Goal: Information Seeking & Learning: Learn about a topic

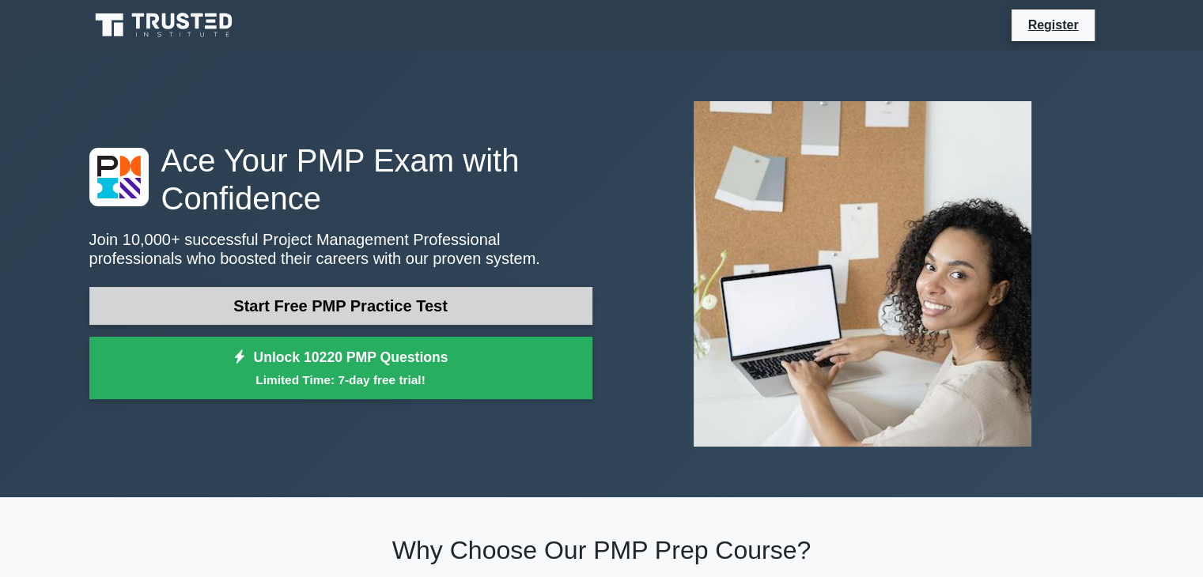
click at [381, 317] on link "Start Free PMP Practice Test" at bounding box center [340, 306] width 503 height 38
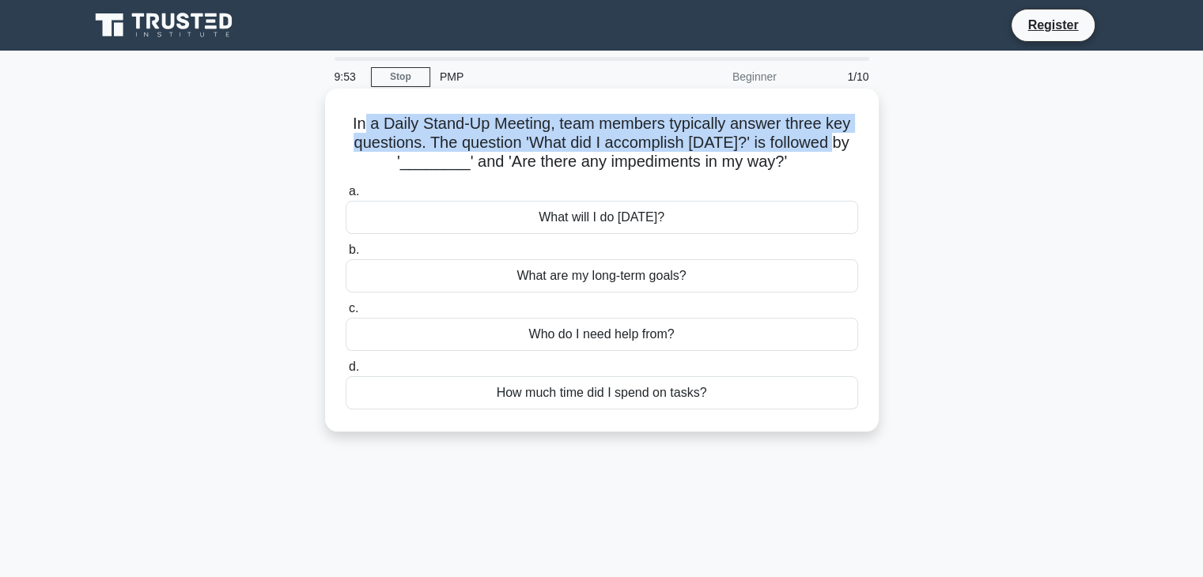
drag, startPoint x: 362, startPoint y: 121, endPoint x: 839, endPoint y: 136, distance: 477.1
click at [839, 136] on h5 "In a Daily Stand-Up Meeting, team members typically answer three key questions.…" at bounding box center [602, 143] width 516 height 59
click at [362, 123] on h5 "In a Daily Stand-Up Meeting, team members typically answer three key questions.…" at bounding box center [602, 143] width 516 height 59
drag, startPoint x: 362, startPoint y: 123, endPoint x: 842, endPoint y: 151, distance: 480.9
click at [842, 151] on h5 "In a Daily Stand-Up Meeting, team members typically answer three key questions.…" at bounding box center [602, 143] width 516 height 59
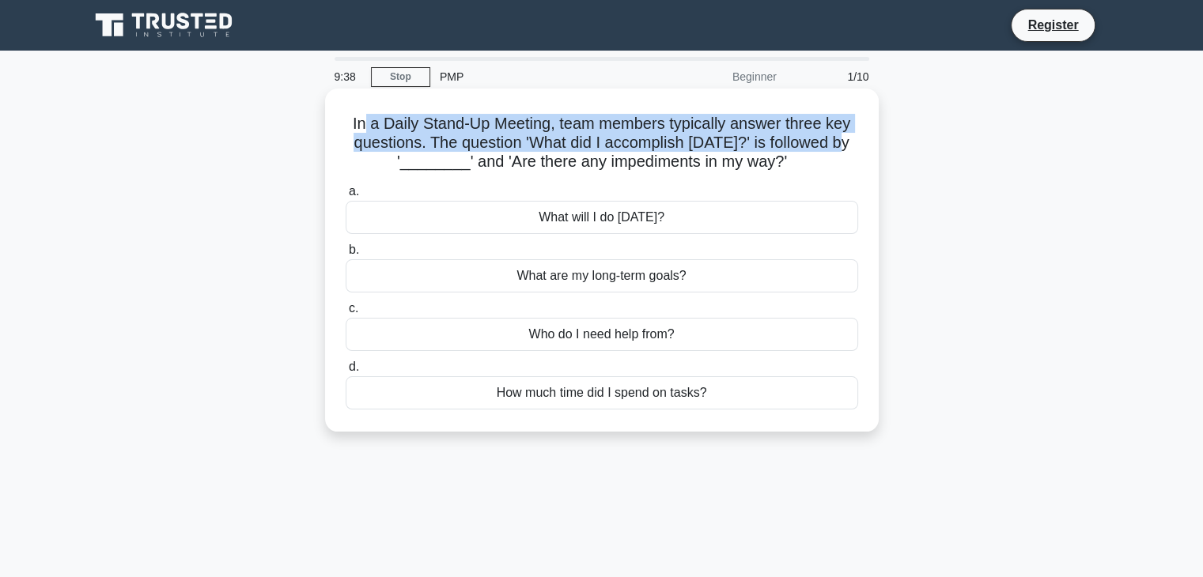
click at [620, 138] on h5 "In a Daily Stand-Up Meeting, team members typically answer three key questions.…" at bounding box center [602, 143] width 516 height 59
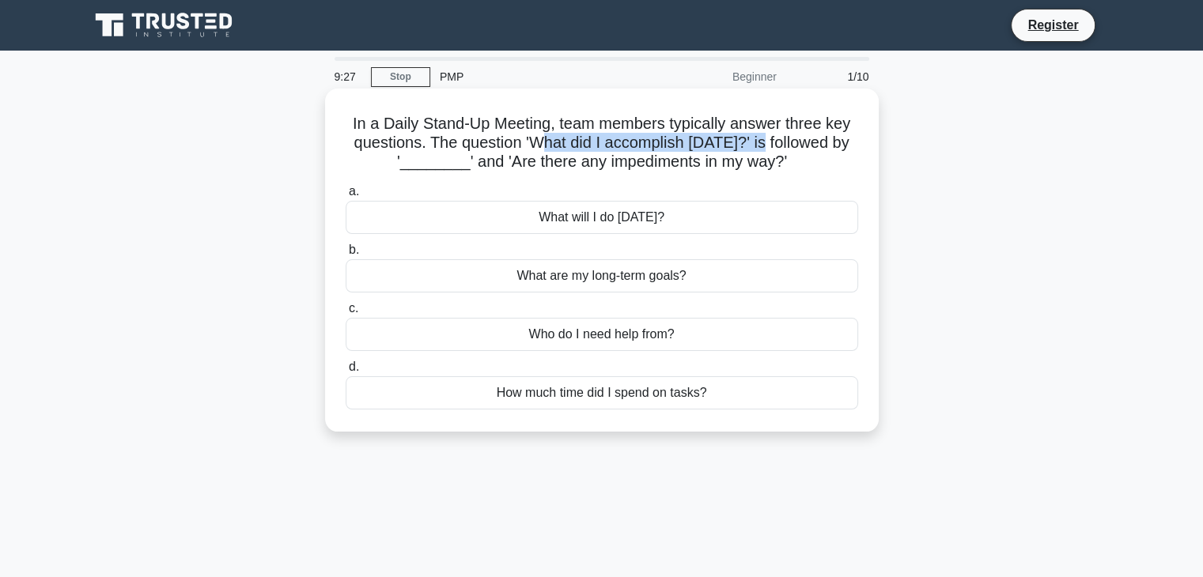
drag, startPoint x: 538, startPoint y: 138, endPoint x: 773, endPoint y: 145, distance: 235.8
click at [773, 145] on h5 "In a Daily Stand-Up Meeting, team members typically answer three key questions.…" at bounding box center [602, 143] width 516 height 59
click at [626, 219] on div "What will I do today?" at bounding box center [602, 217] width 512 height 33
click at [346, 197] on input "a. What will I do today?" at bounding box center [346, 192] width 0 height 10
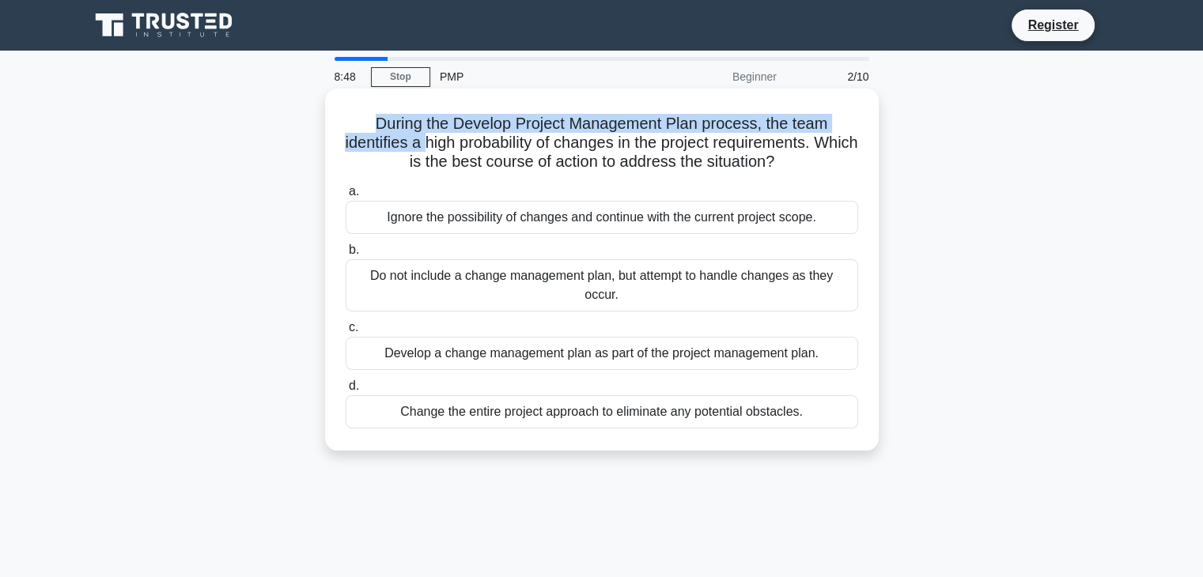
drag, startPoint x: 376, startPoint y: 129, endPoint x: 447, endPoint y: 143, distance: 72.6
click at [447, 143] on h5 "During the Develop Project Management Plan process, the team identifies a high …" at bounding box center [602, 143] width 516 height 59
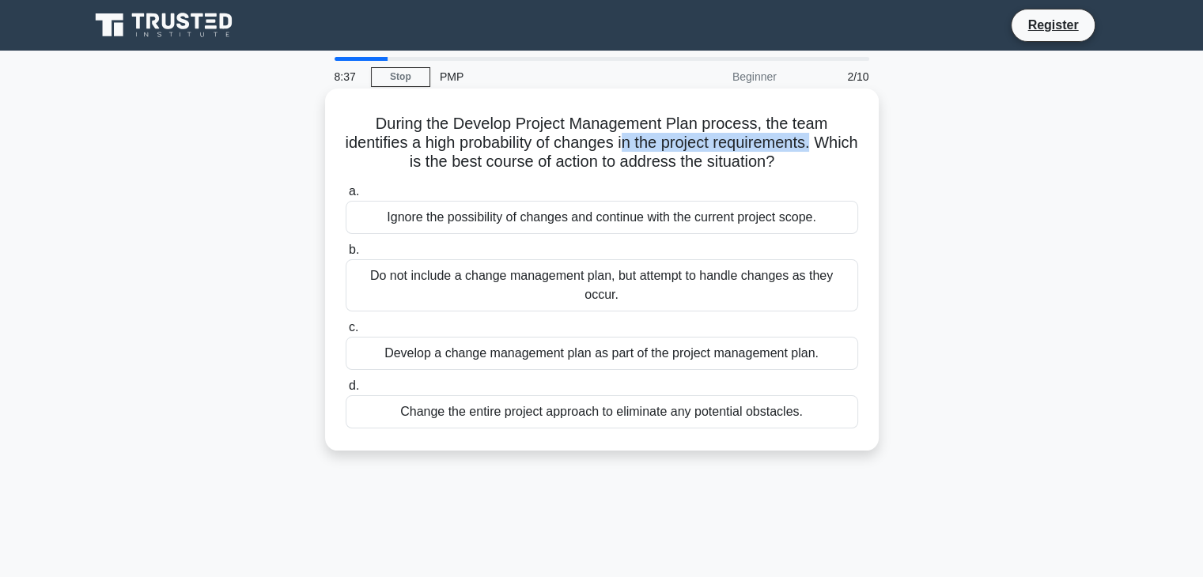
drag, startPoint x: 645, startPoint y: 143, endPoint x: 842, endPoint y: 143, distance: 196.9
click at [842, 143] on h5 "During the Develop Project Management Plan process, the team identifies a high …" at bounding box center [602, 143] width 516 height 59
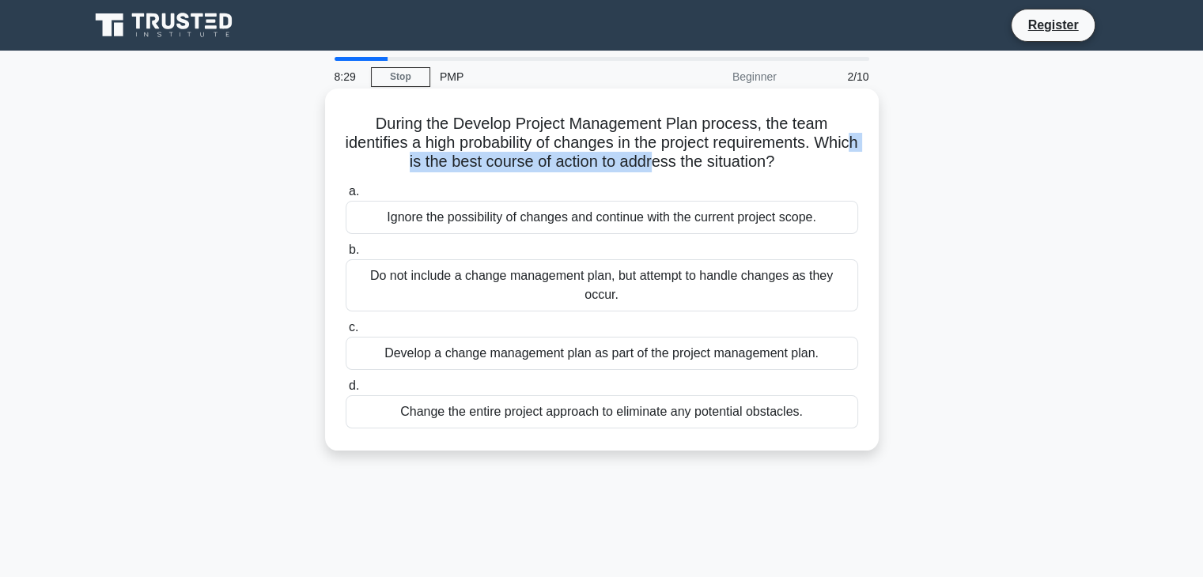
drag, startPoint x: 414, startPoint y: 161, endPoint x: 678, endPoint y: 170, distance: 263.5
click at [678, 170] on h5 "During the Develop Project Management Plan process, the team identifies a high …" at bounding box center [602, 143] width 516 height 59
drag, startPoint x: 442, startPoint y: 222, endPoint x: 790, endPoint y: 216, distance: 348.0
click at [790, 216] on div "Ignore the possibility of changes and continue with the current project scope." at bounding box center [602, 217] width 512 height 33
drag, startPoint x: 374, startPoint y: 281, endPoint x: 832, endPoint y: 282, distance: 457.9
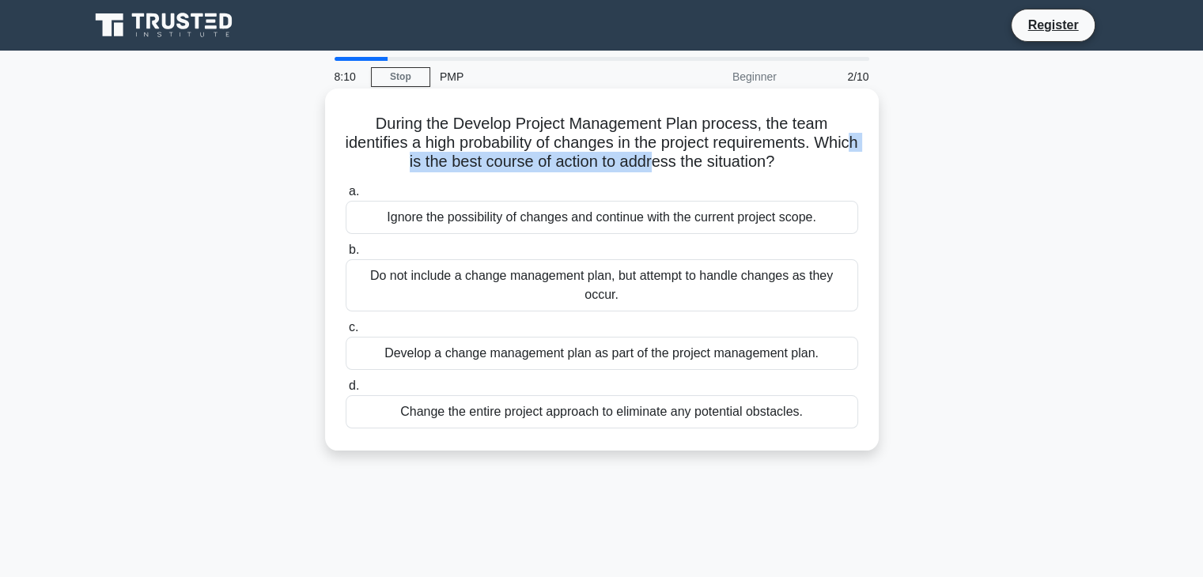
click at [832, 282] on div "Do not include a change management plan, but attempt to handle changes as they …" at bounding box center [602, 285] width 512 height 52
drag, startPoint x: 398, startPoint y: 350, endPoint x: 819, endPoint y: 342, distance: 421.6
click at [819, 342] on div "Develop a change management plan as part of the project management plan." at bounding box center [602, 353] width 512 height 33
drag, startPoint x: 379, startPoint y: 403, endPoint x: 847, endPoint y: 427, distance: 468.8
click at [847, 427] on div "Change the entire project approach to eliminate any potential obstacles." at bounding box center [602, 411] width 512 height 33
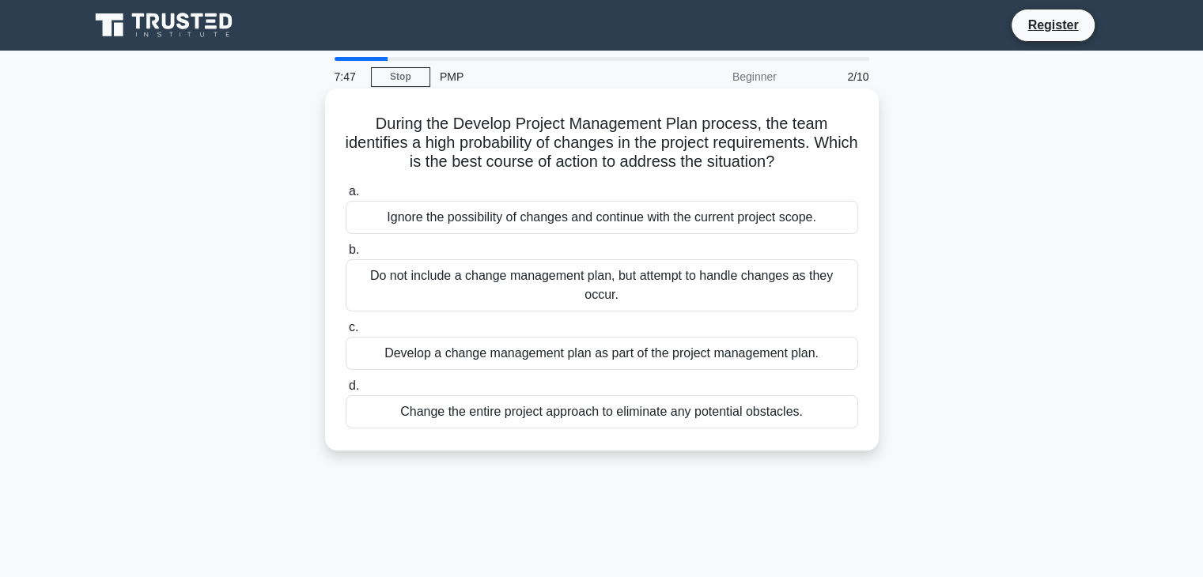
click at [531, 356] on div "Develop a change management plan as part of the project management plan." at bounding box center [602, 353] width 512 height 33
click at [346, 333] on input "c. Develop a change management plan as part of the project management plan." at bounding box center [346, 328] width 0 height 10
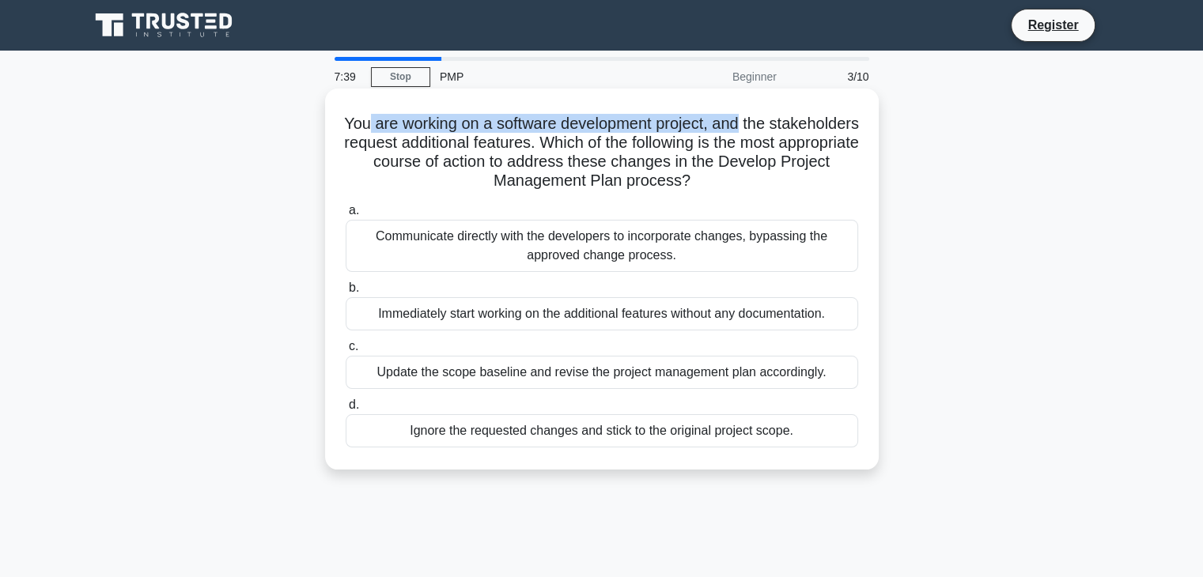
drag, startPoint x: 411, startPoint y: 130, endPoint x: 790, endPoint y: 127, distance: 378.8
click at [790, 127] on h5 "You are working on a software development project, and the stakeholders request…" at bounding box center [602, 153] width 516 height 78
click at [486, 378] on div "Update the scope baseline and revise the project management plan accordingly." at bounding box center [602, 372] width 512 height 33
click at [346, 352] on input "c. Update the scope baseline and revise the project management plan accordingly." at bounding box center [346, 347] width 0 height 10
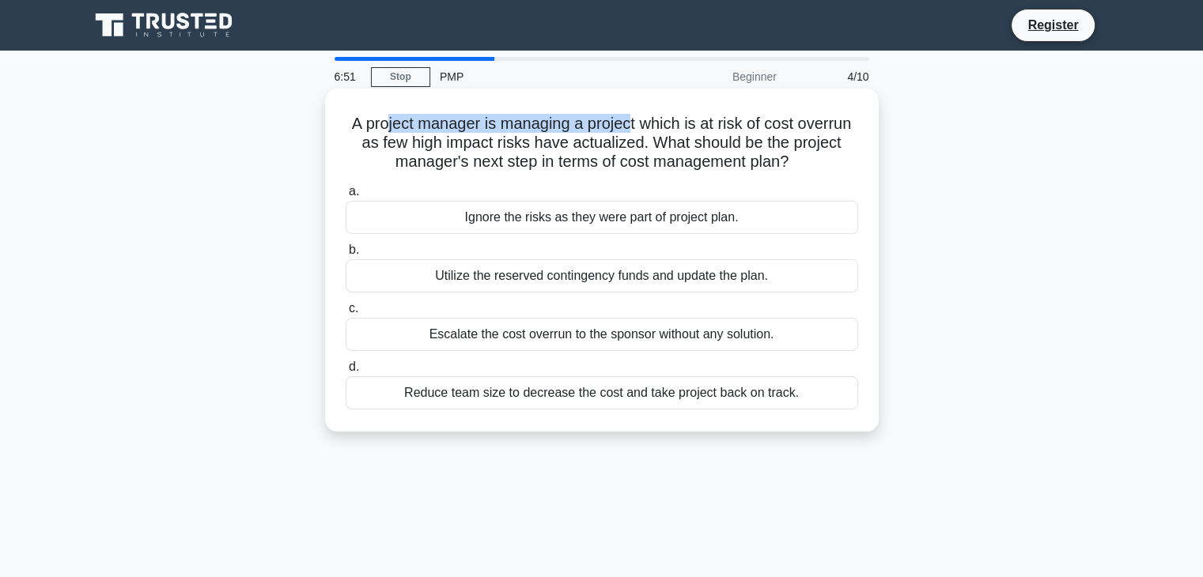
drag, startPoint x: 381, startPoint y: 125, endPoint x: 628, endPoint y: 124, distance: 246.7
click at [628, 124] on h5 "A project manager is managing a project which is at risk of cost overrun as few…" at bounding box center [602, 143] width 516 height 59
click at [492, 126] on h5 "A project manager is managing a project which is at risk of cost overrun as few…" at bounding box center [602, 143] width 516 height 59
drag, startPoint x: 497, startPoint y: 123, endPoint x: 641, endPoint y: 130, distance: 144.1
click at [641, 130] on h5 "A project manager is managing a project which is at risk of cost overrun as few…" at bounding box center [602, 143] width 516 height 59
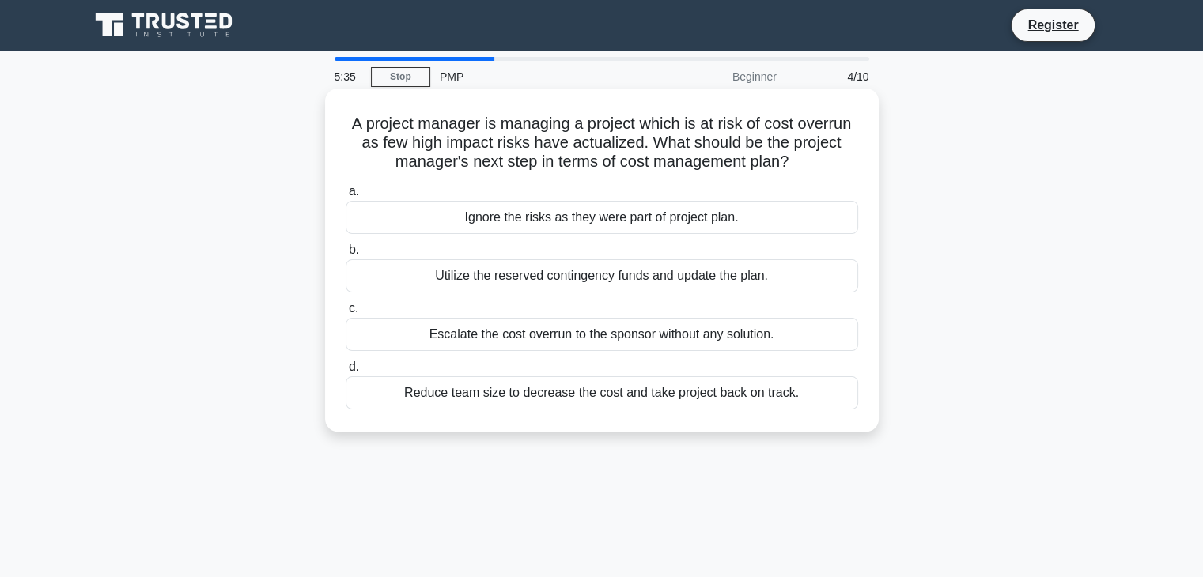
click at [552, 282] on div "Utilize the reserved contingency funds and update the plan." at bounding box center [602, 275] width 512 height 33
click at [346, 255] on input "b. Utilize the reserved contingency funds and update the plan." at bounding box center [346, 250] width 0 height 10
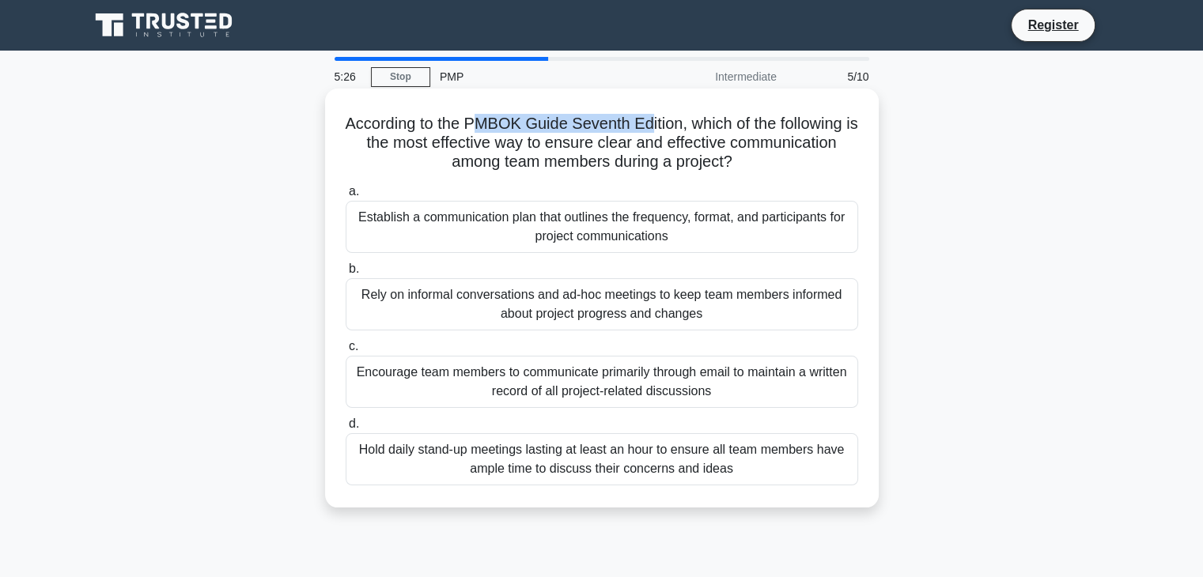
drag, startPoint x: 478, startPoint y: 124, endPoint x: 653, endPoint y: 124, distance: 175.6
click at [653, 124] on h5 "According to the PMBOK Guide Seventh Edition, which of the following is the mos…" at bounding box center [602, 143] width 516 height 59
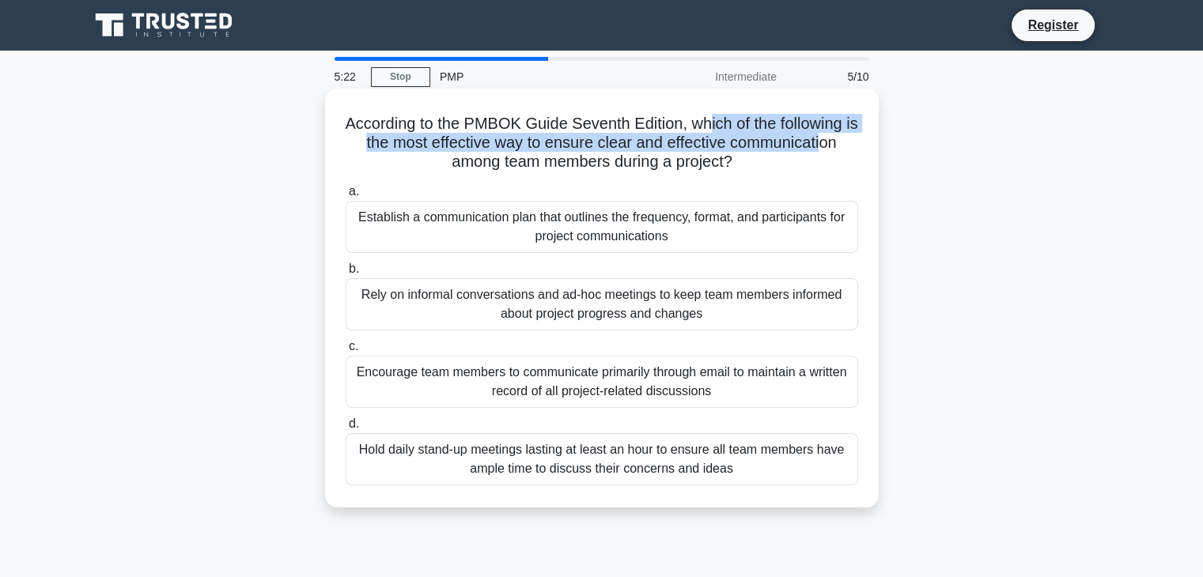
drag, startPoint x: 754, startPoint y: 125, endPoint x: 837, endPoint y: 150, distance: 86.1
click at [837, 150] on h5 "According to the PMBOK Guide Seventh Edition, which of the following is the mos…" at bounding box center [602, 143] width 516 height 59
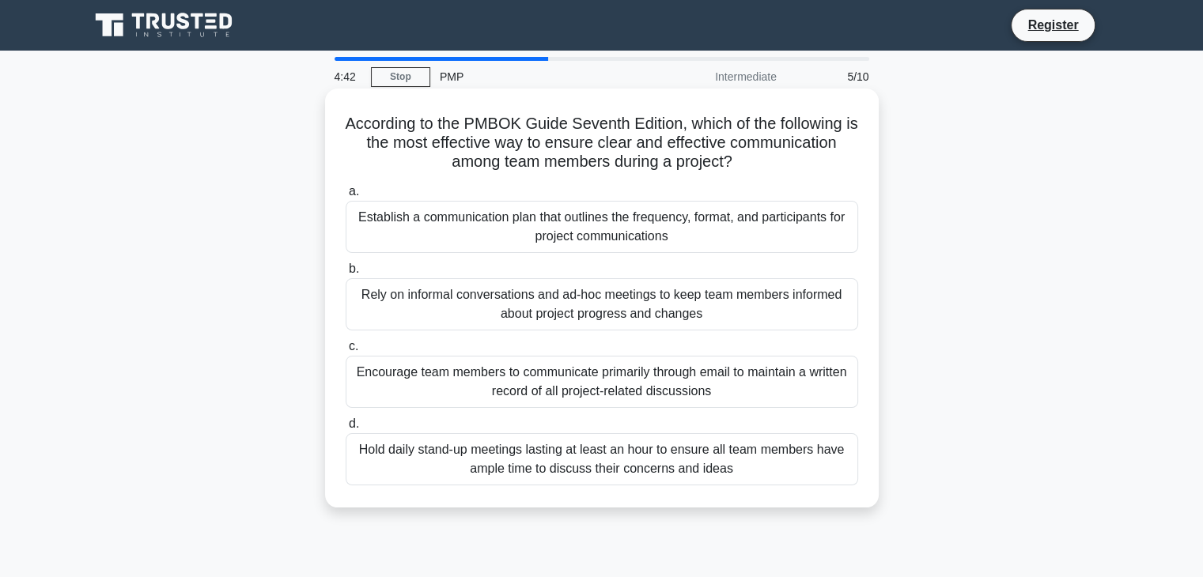
click at [561, 311] on div "Rely on informal conversations and ad-hoc meetings to keep team members informe…" at bounding box center [602, 304] width 512 height 52
click at [346, 274] on input "b. Rely on informal conversations and ad-hoc meetings to keep team members info…" at bounding box center [346, 269] width 0 height 10
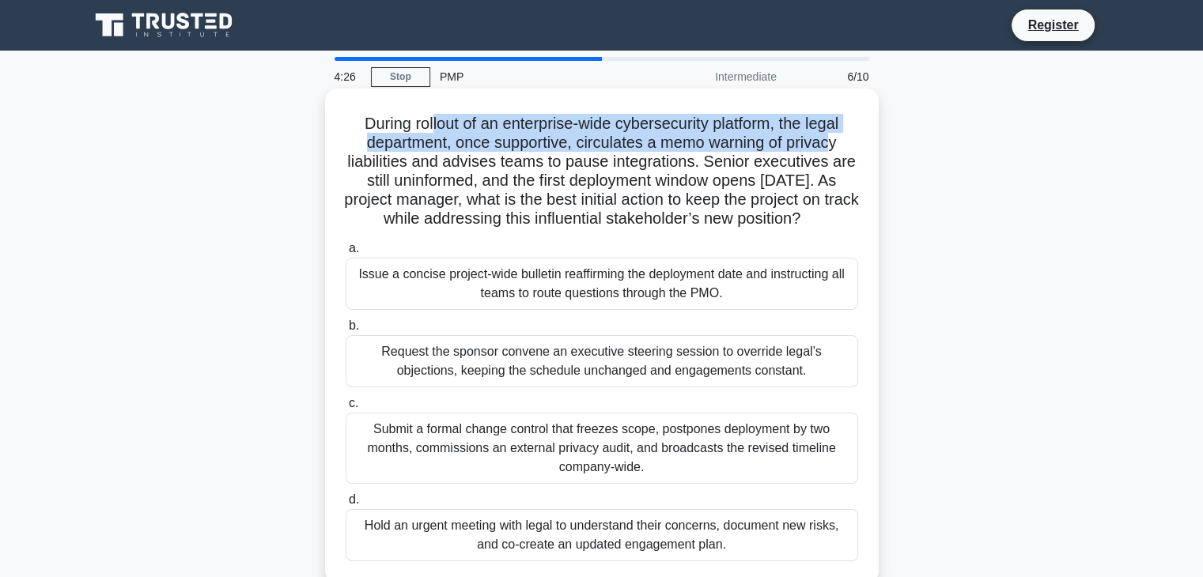
drag, startPoint x: 427, startPoint y: 121, endPoint x: 836, endPoint y: 146, distance: 409.6
click at [836, 146] on h5 "During rollout of an enterprise-wide cybersecurity platform, the legal departme…" at bounding box center [602, 171] width 516 height 115
click at [565, 153] on h5 "During rollout of an enterprise-wide cybersecurity platform, the legal departme…" at bounding box center [602, 171] width 516 height 115
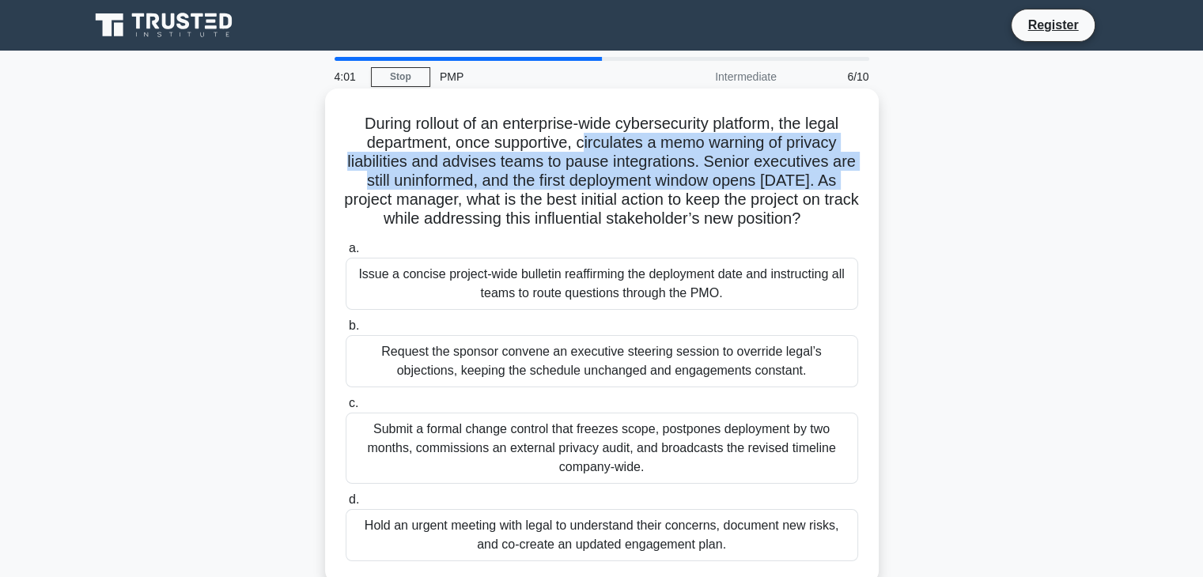
drag, startPoint x: 585, startPoint y: 150, endPoint x: 841, endPoint y: 183, distance: 258.4
click at [841, 183] on h5 "During rollout of an enterprise-wide cybersecurity platform, the legal departme…" at bounding box center [602, 171] width 516 height 115
click at [618, 148] on h5 "During rollout of an enterprise-wide cybersecurity platform, the legal departme…" at bounding box center [602, 171] width 516 height 115
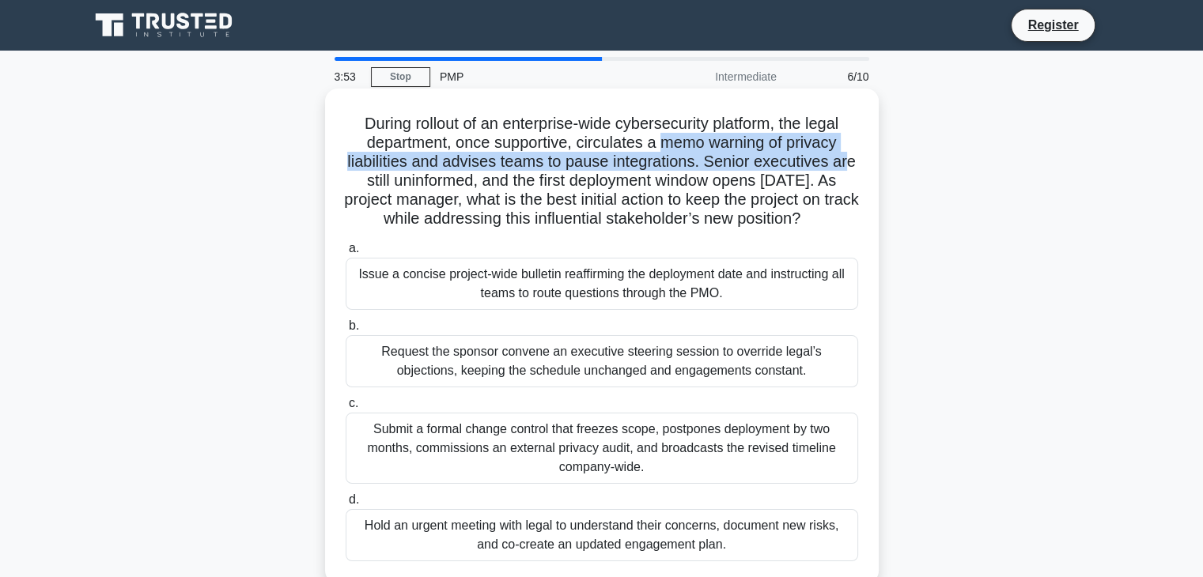
drag, startPoint x: 667, startPoint y: 140, endPoint x: 852, endPoint y: 152, distance: 185.4
click at [852, 152] on h5 "During rollout of an enterprise-wide cybersecurity platform, the legal departme…" at bounding box center [602, 171] width 516 height 115
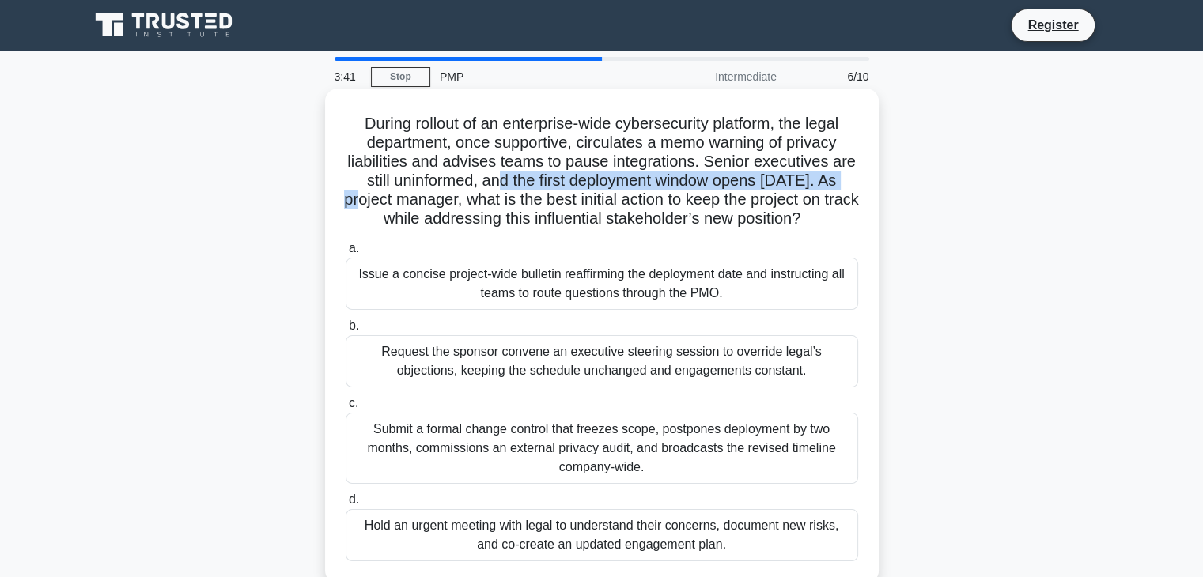
drag, startPoint x: 493, startPoint y: 182, endPoint x: 851, endPoint y: 185, distance: 358.3
click at [851, 185] on h5 "During rollout of an enterprise-wide cybersecurity platform, the legal departme…" at bounding box center [602, 171] width 516 height 115
drag, startPoint x: 354, startPoint y: 199, endPoint x: 847, endPoint y: 216, distance: 493.0
click at [847, 216] on h5 "During rollout of an enterprise-wide cybersecurity platform, the legal departme…" at bounding box center [602, 171] width 516 height 115
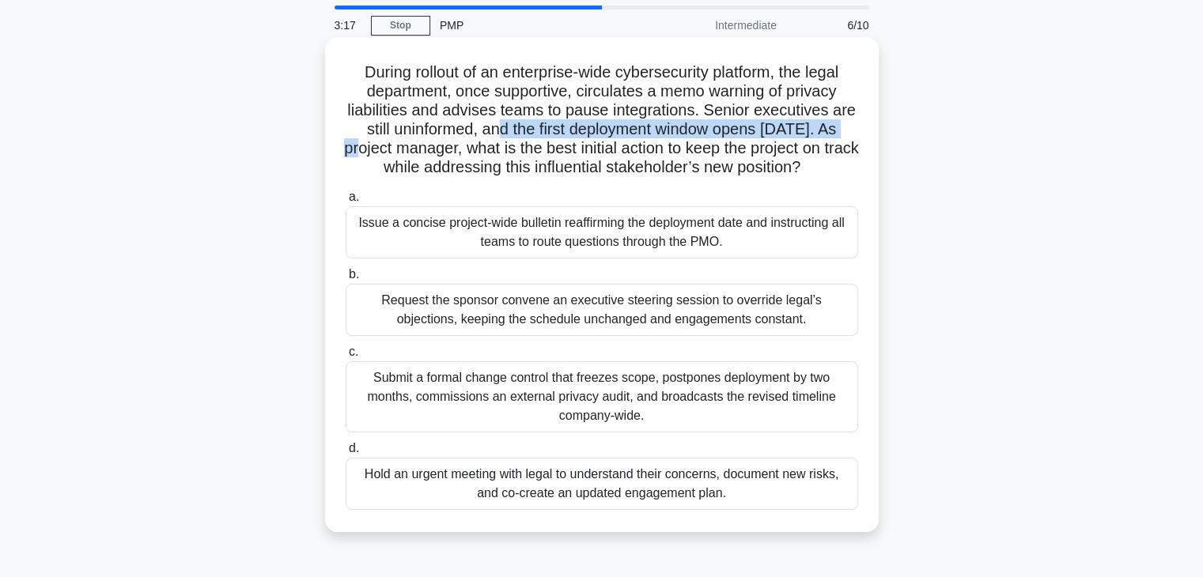
scroll to position [79, 0]
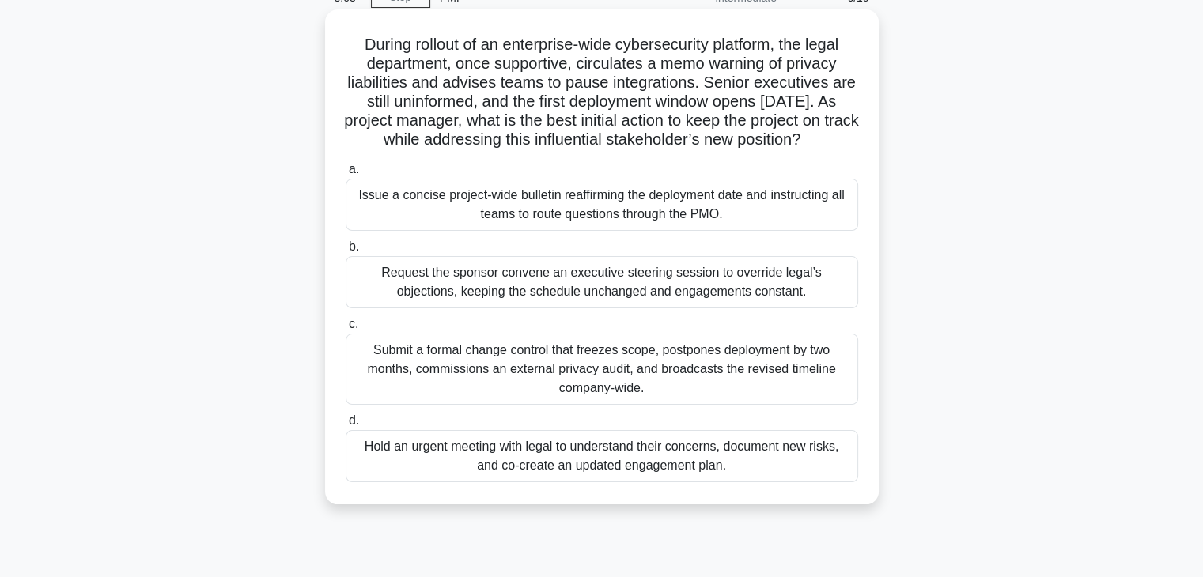
click at [655, 368] on div "Submit a formal change control that freezes scope, postpones deployment by two …" at bounding box center [602, 369] width 512 height 71
click at [346, 330] on input "c. Submit a formal change control that freezes scope, postpones deployment by t…" at bounding box center [346, 325] width 0 height 10
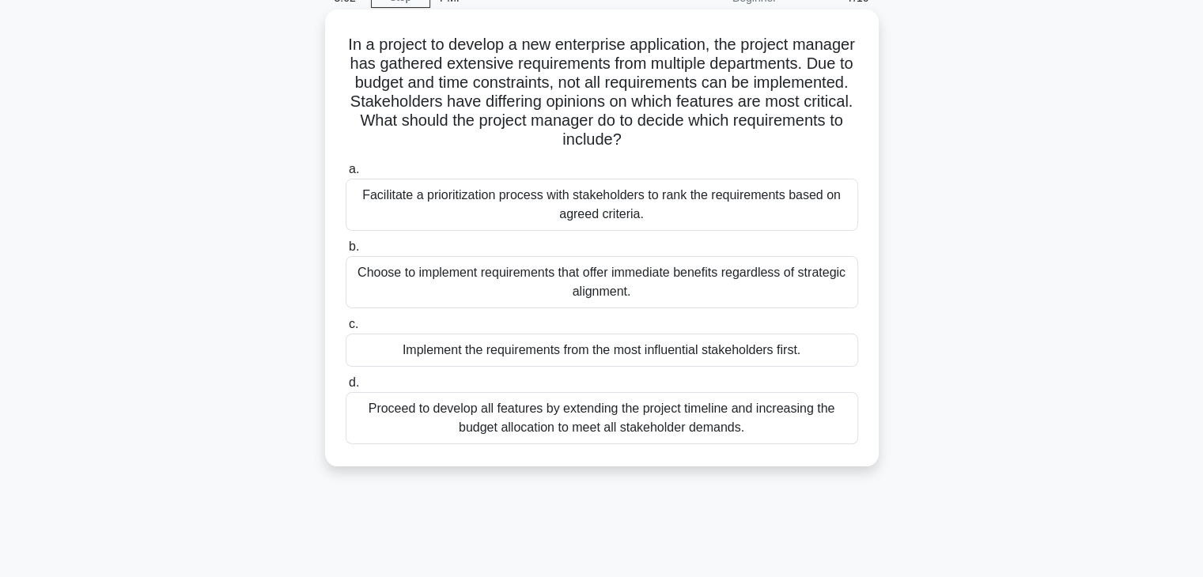
scroll to position [0, 0]
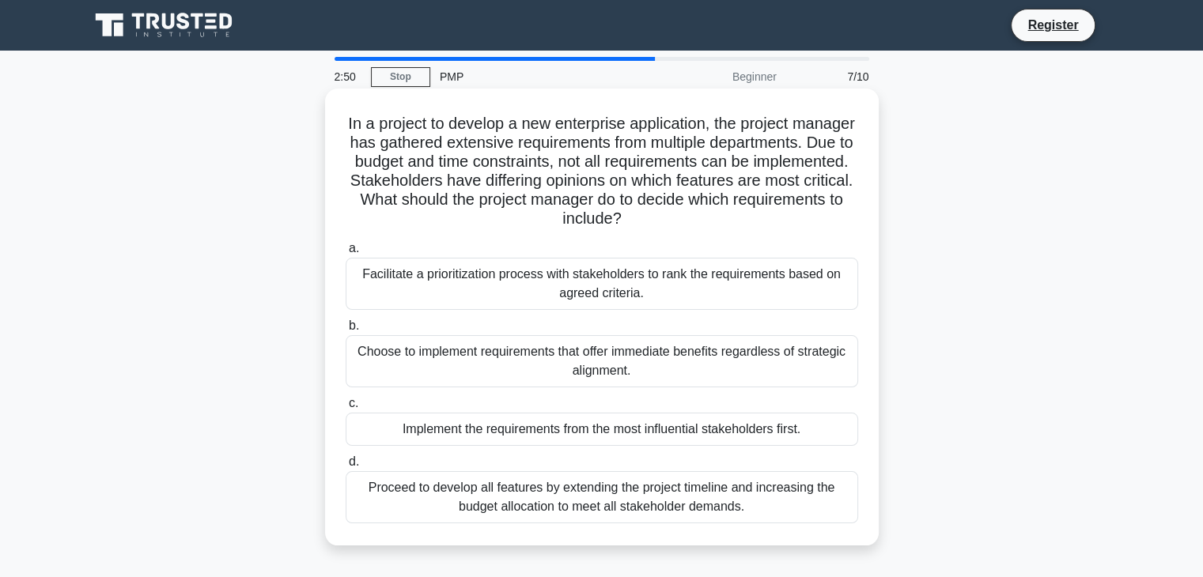
drag, startPoint x: 744, startPoint y: 124, endPoint x: 764, endPoint y: 221, distance: 98.5
click at [764, 221] on h5 "In a project to develop a new enterprise application, the project manager has g…" at bounding box center [602, 171] width 516 height 115
click at [624, 488] on div "Proceed to develop all features by extending the project timeline and increasin…" at bounding box center [602, 497] width 512 height 52
click at [346, 467] on input "d. Proceed to develop all features by extending the project timeline and increa…" at bounding box center [346, 462] width 0 height 10
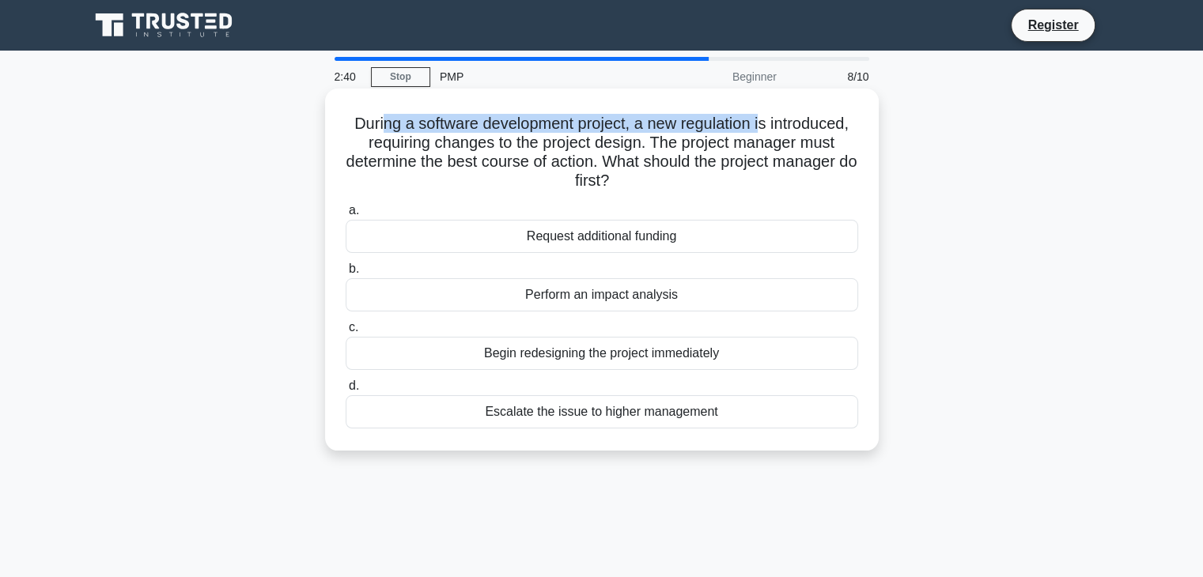
drag, startPoint x: 377, startPoint y: 119, endPoint x: 766, endPoint y: 128, distance: 389.2
click at [766, 128] on h5 "During a software development project, a new regulation is introduced, requirin…" at bounding box center [602, 153] width 516 height 78
drag, startPoint x: 601, startPoint y: 151, endPoint x: 771, endPoint y: 184, distance: 173.2
click at [771, 184] on h5 "During a software development project, a new regulation is introduced, requirin…" at bounding box center [602, 153] width 516 height 78
click at [651, 295] on div "Perform an impact analysis" at bounding box center [602, 294] width 512 height 33
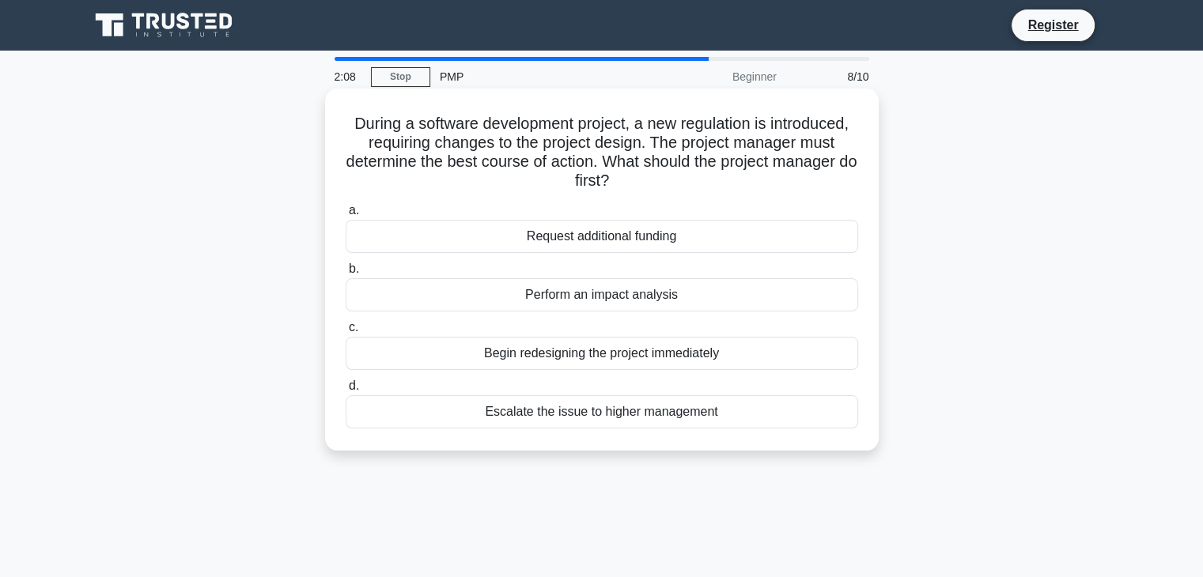
click at [346, 274] on input "b. Perform an impact analysis" at bounding box center [346, 269] width 0 height 10
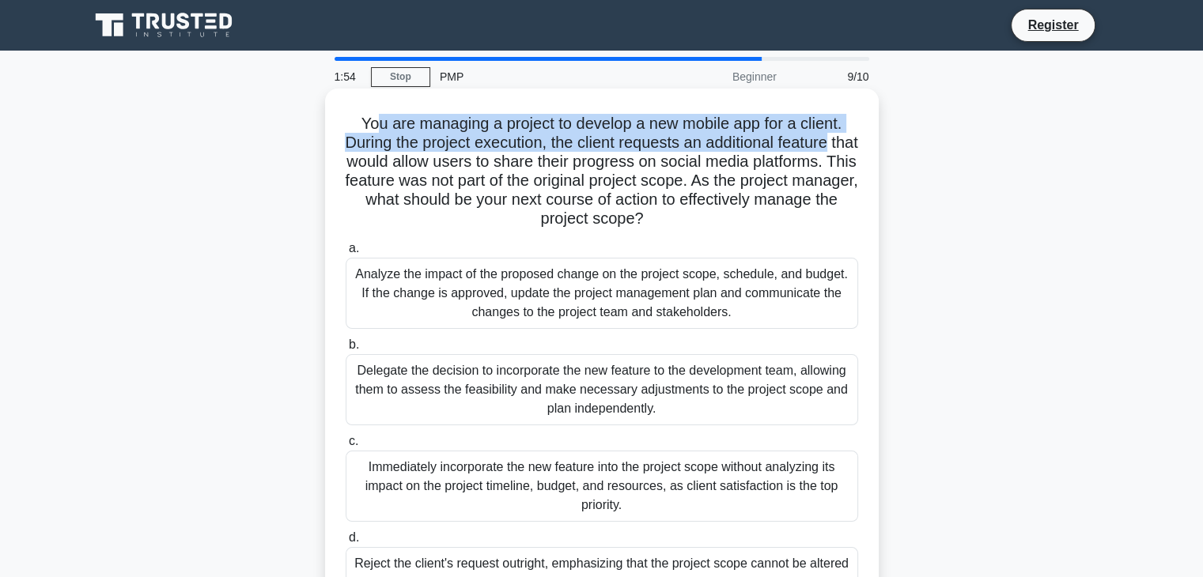
drag, startPoint x: 391, startPoint y: 130, endPoint x: 848, endPoint y: 142, distance: 456.5
click at [848, 142] on h5 "You are managing a project to develop a new mobile app for a client. During the…" at bounding box center [602, 171] width 516 height 115
drag, startPoint x: 380, startPoint y: 159, endPoint x: 772, endPoint y: 215, distance: 395.5
click at [772, 215] on h5 "You are managing a project to develop a new mobile app for a client. During the…" at bounding box center [602, 171] width 516 height 115
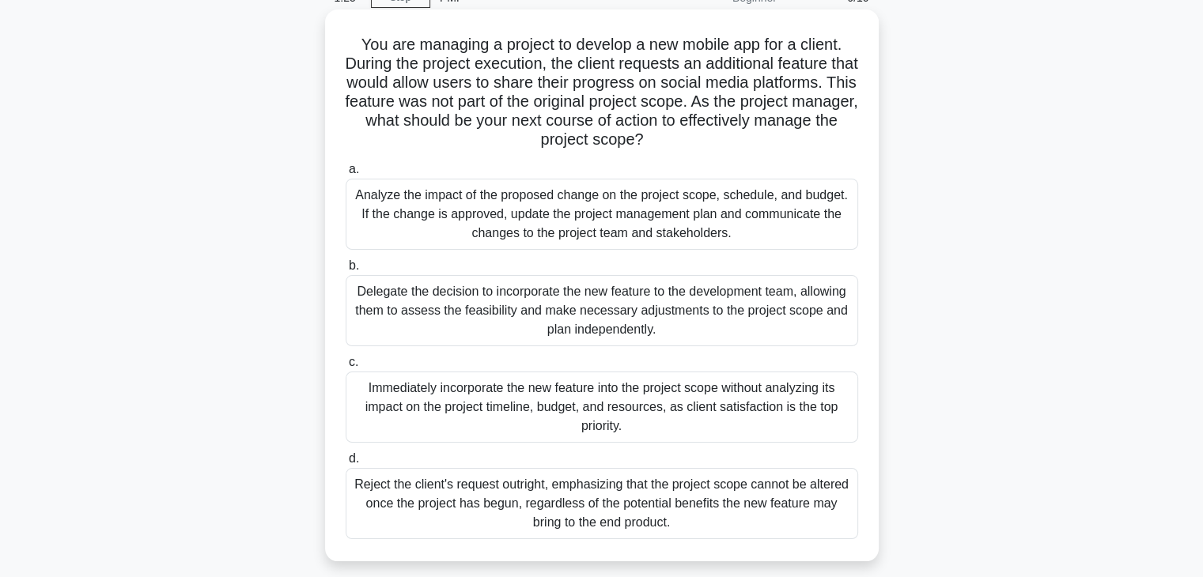
click at [482, 229] on div "Analyze the impact of the proposed change on the project scope, schedule, and b…" at bounding box center [602, 214] width 512 height 71
click at [346, 175] on input "a. Analyze the impact of the proposed change on the project scope, schedule, an…" at bounding box center [346, 169] width 0 height 10
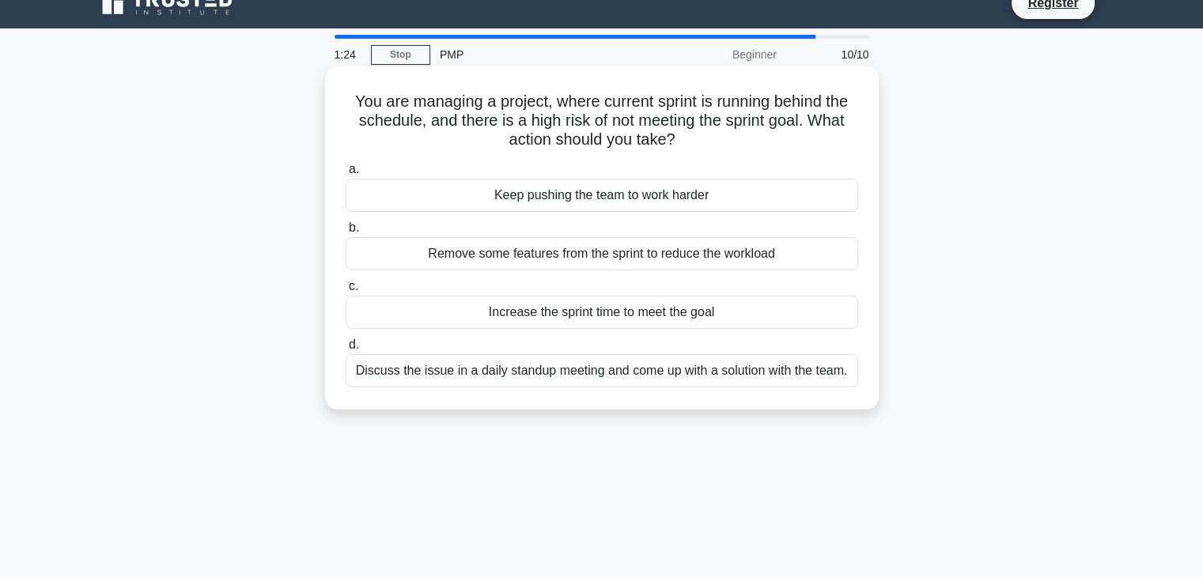
scroll to position [0, 0]
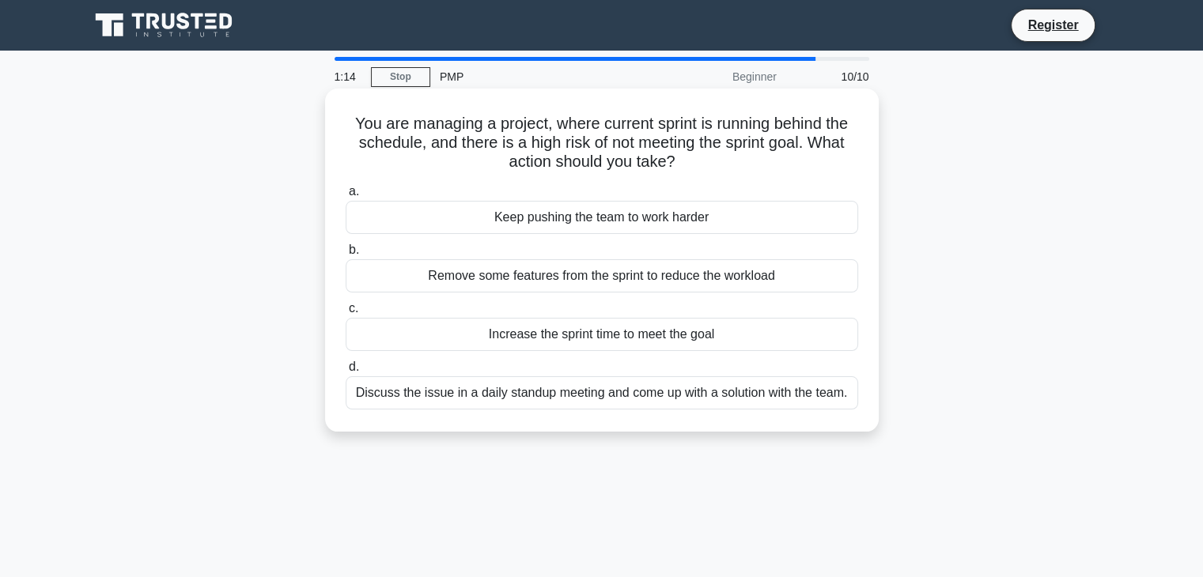
drag, startPoint x: 375, startPoint y: 123, endPoint x: 756, endPoint y: 173, distance: 384.4
click at [768, 172] on h5 "You are managing a project, where current sprint is running behind the schedule…" at bounding box center [602, 143] width 516 height 59
click at [538, 348] on div "Increase the sprint time to meet the goal" at bounding box center [602, 334] width 512 height 33
click at [346, 314] on input "c. Increase the sprint time to meet the goal" at bounding box center [346, 309] width 0 height 10
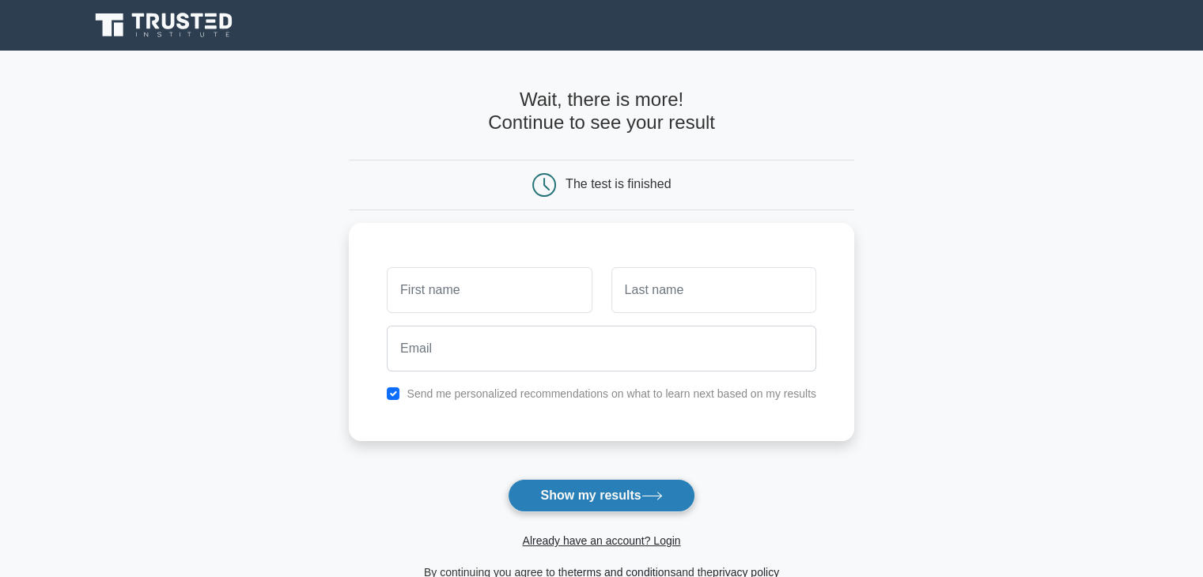
click at [607, 505] on button "Show my results" at bounding box center [601, 495] width 187 height 33
